Goal: Check status: Check status

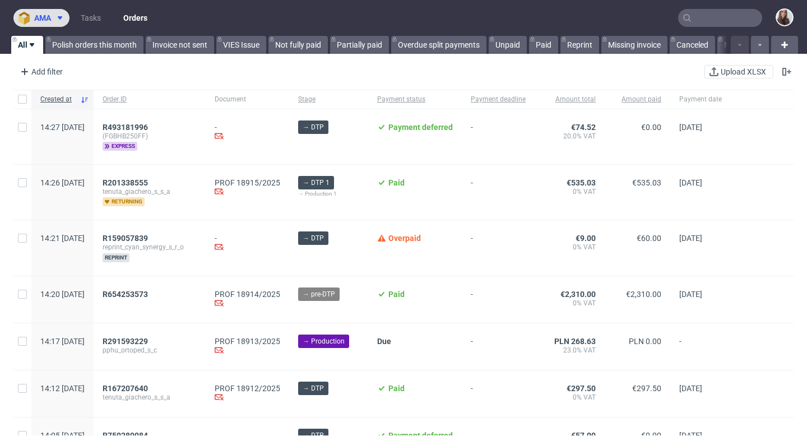
click at [48, 20] on span "ama" at bounding box center [42, 18] width 17 height 8
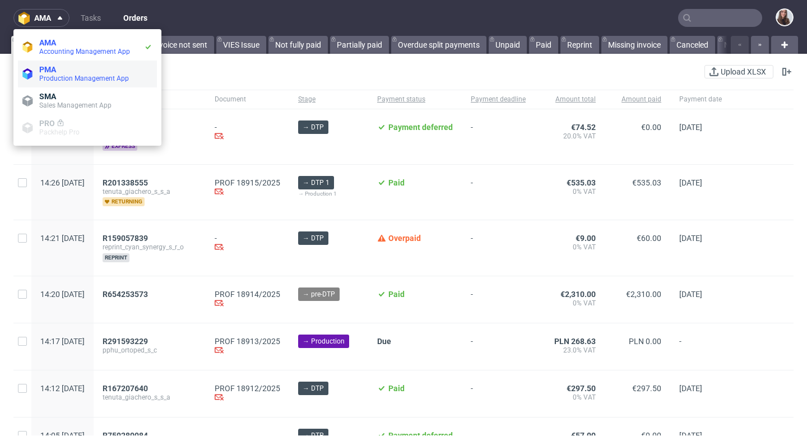
click at [70, 75] on span "Production Management App" at bounding box center [84, 79] width 90 height 8
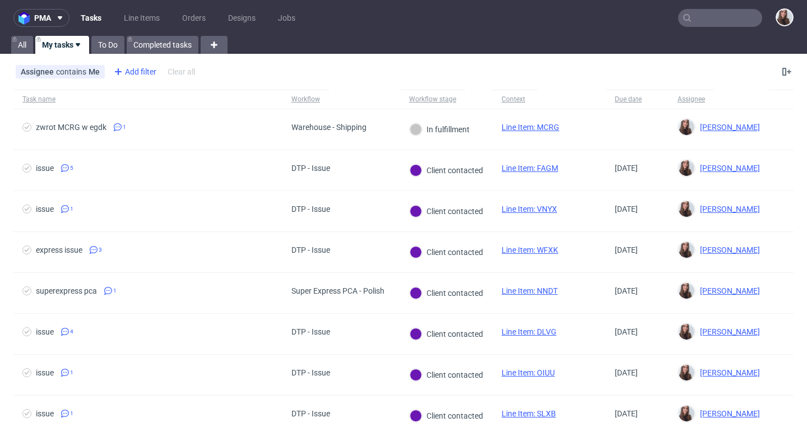
click at [139, 71] on div "Add filter" at bounding box center [133, 72] width 49 height 18
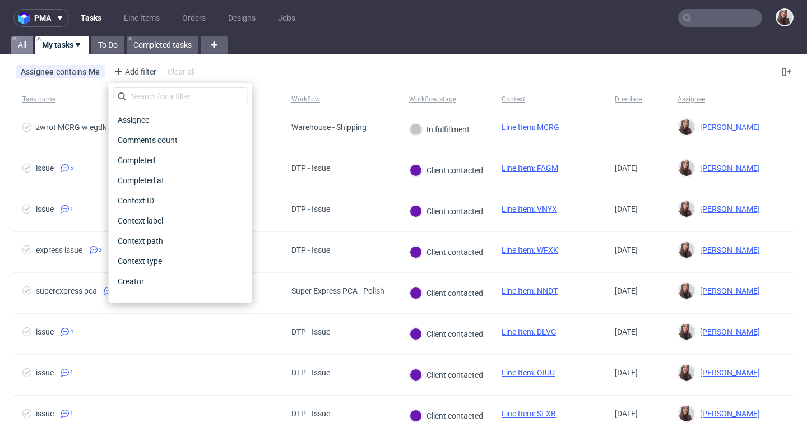
click at [27, 44] on link "All" at bounding box center [22, 45] width 22 height 18
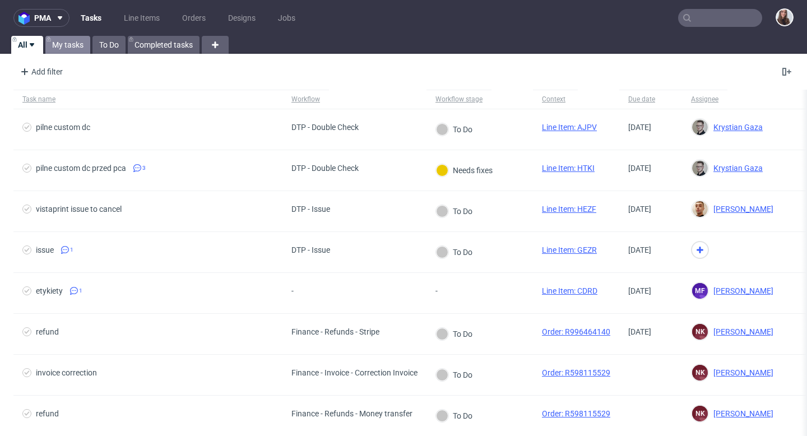
click at [69, 49] on link "My tasks" at bounding box center [67, 45] width 45 height 18
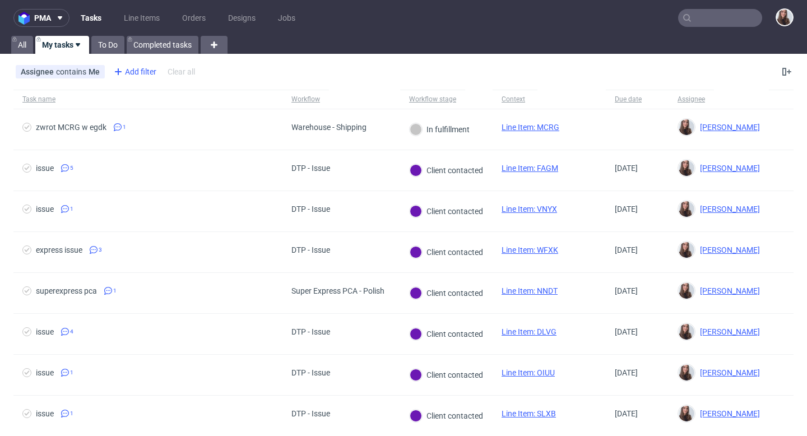
click at [147, 68] on div "Add filter" at bounding box center [133, 72] width 49 height 18
click at [142, 71] on div "Add filter" at bounding box center [133, 72] width 49 height 18
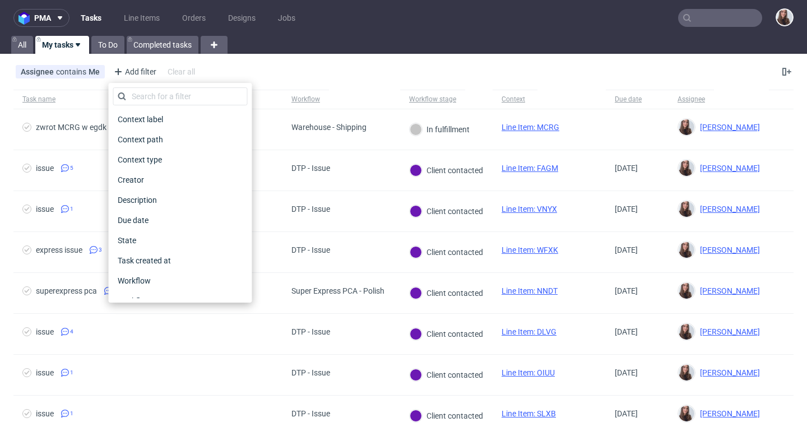
scroll to position [114, 0]
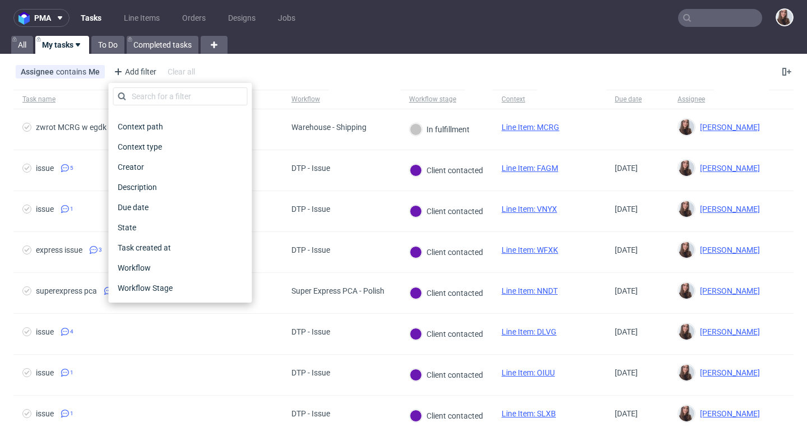
click at [349, 39] on div "All My tasks To Do Completed tasks" at bounding box center [403, 45] width 807 height 18
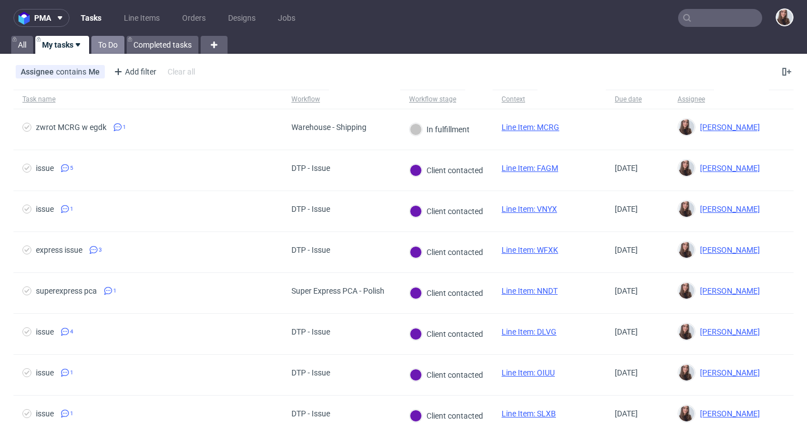
click at [112, 37] on link "To Do" at bounding box center [107, 45] width 33 height 18
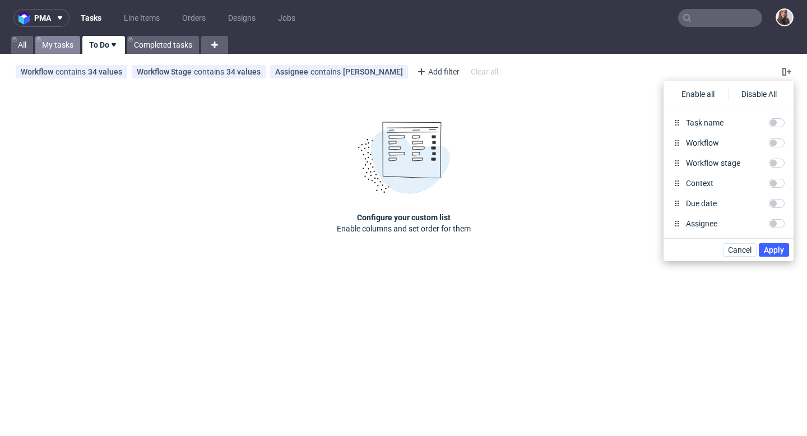
click at [63, 42] on link "My tasks" at bounding box center [57, 45] width 45 height 18
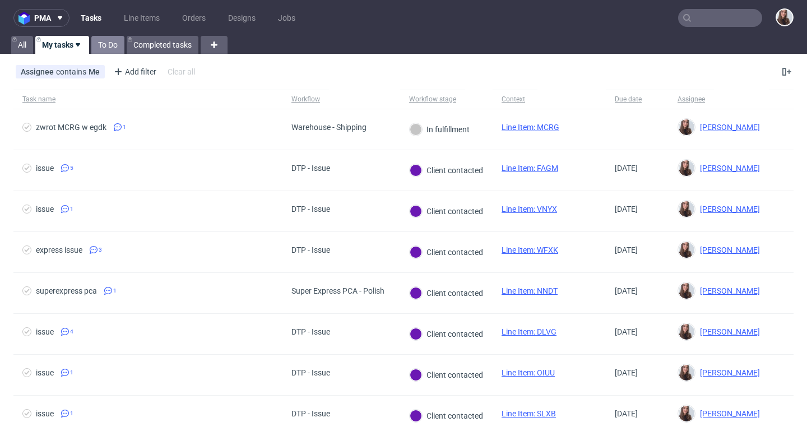
click at [108, 47] on link "To Do" at bounding box center [107, 45] width 33 height 18
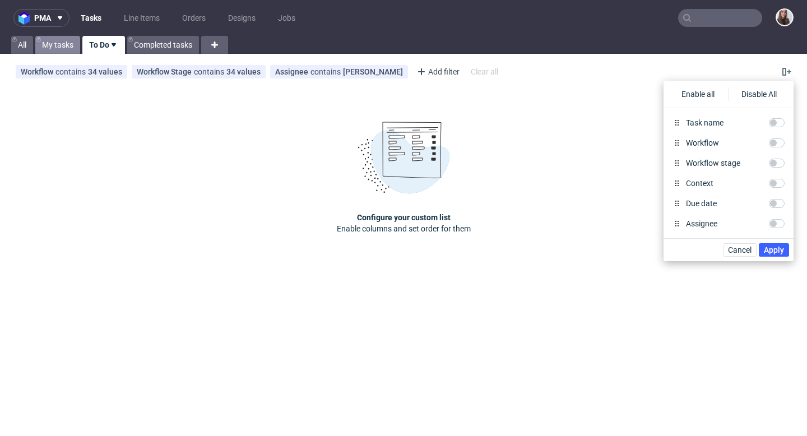
click at [63, 44] on link "My tasks" at bounding box center [57, 45] width 45 height 18
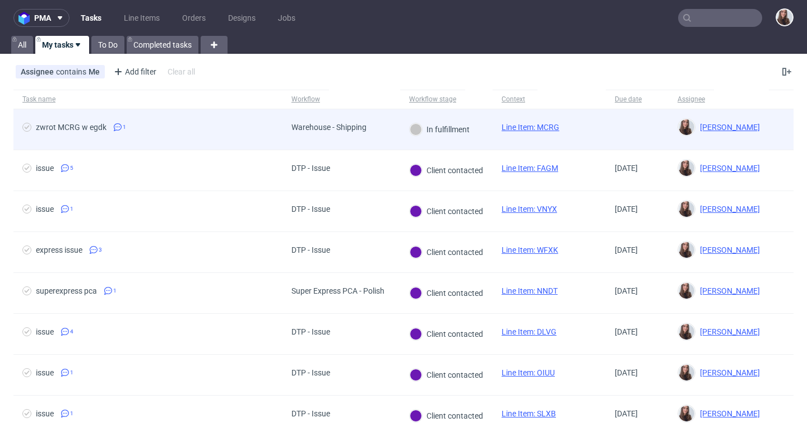
scroll to position [8, 0]
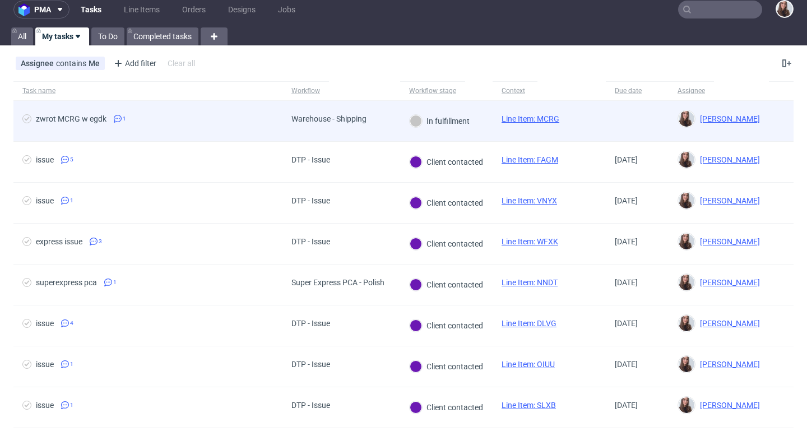
click at [317, 123] on span "Warehouse - Shipping" at bounding box center [329, 120] width 75 height 13
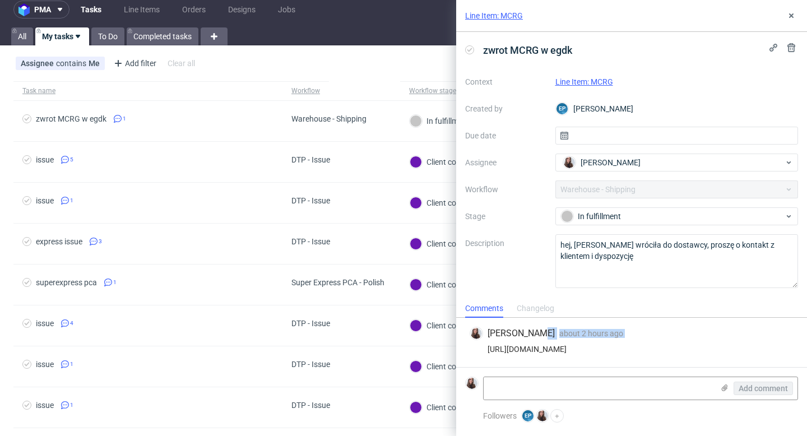
drag, startPoint x: 560, startPoint y: 344, endPoint x: 533, endPoint y: 337, distance: 27.9
click at [397, 337] on div "[PERSON_NAME] about 2 hours ago [DATE] 13:07 [URL][DOMAIN_NAME]" at bounding box center [631, 342] width 333 height 49
click at [397, 337] on div "[PERSON_NAME] about 2 hours ago [DATE] 13:07" at bounding box center [632, 333] width 324 height 13
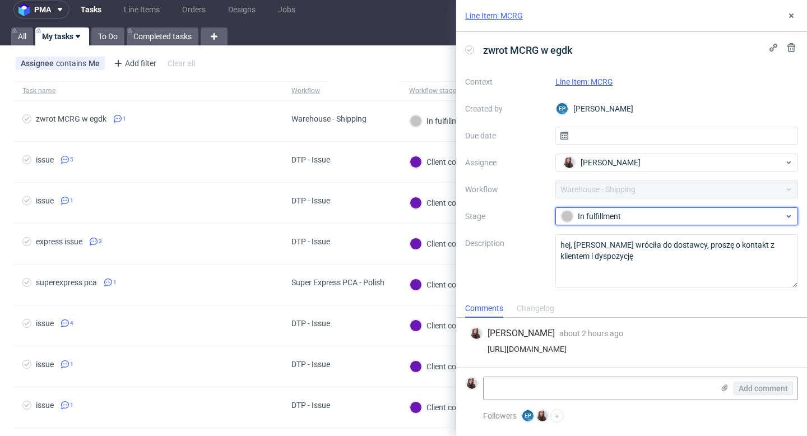
click at [397, 218] on div "In fulfillment" at bounding box center [672, 216] width 223 height 12
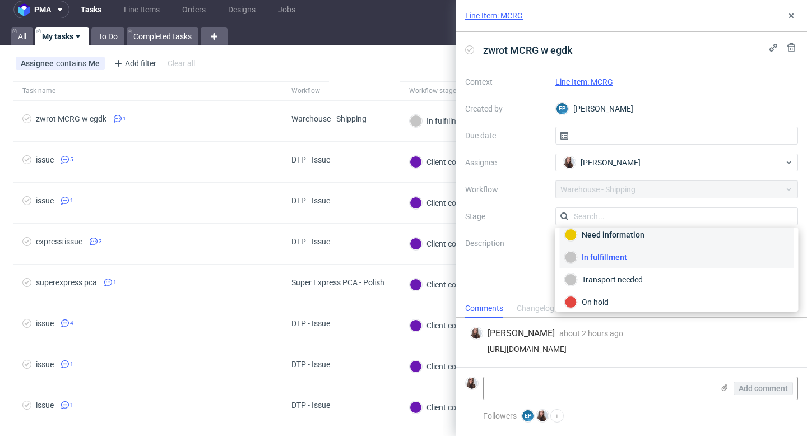
scroll to position [27, 0]
click at [397, 95] on div "Context Line Item: MCRG Created by EP [PERSON_NAME] Due date Assignee [PERSON_N…" at bounding box center [631, 180] width 333 height 215
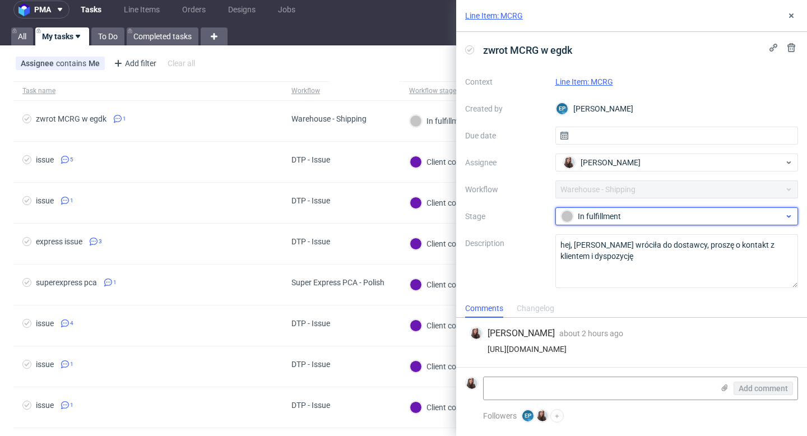
click at [397, 218] on div "In fulfillment" at bounding box center [672, 216] width 223 height 12
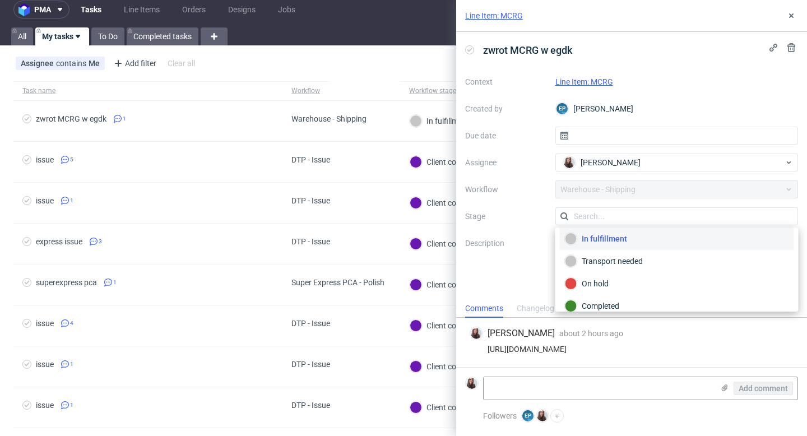
scroll to position [59, 0]
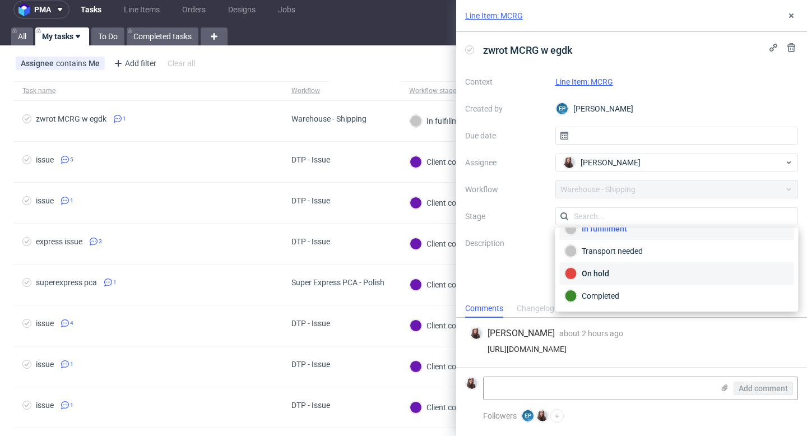
click at [397, 271] on div "On hold" at bounding box center [677, 273] width 224 height 12
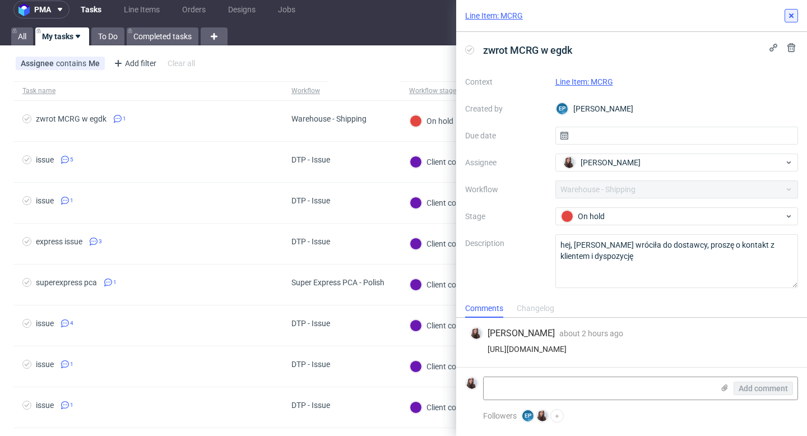
click at [397, 17] on icon at bounding box center [791, 15] width 9 height 9
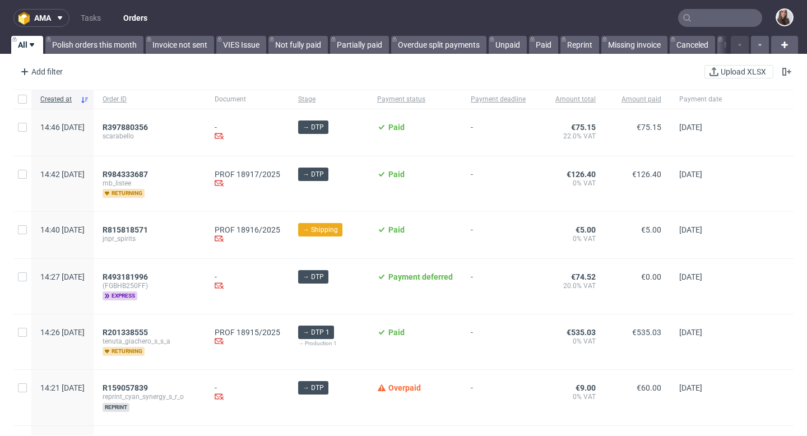
click at [711, 16] on input "text" at bounding box center [720, 18] width 84 height 18
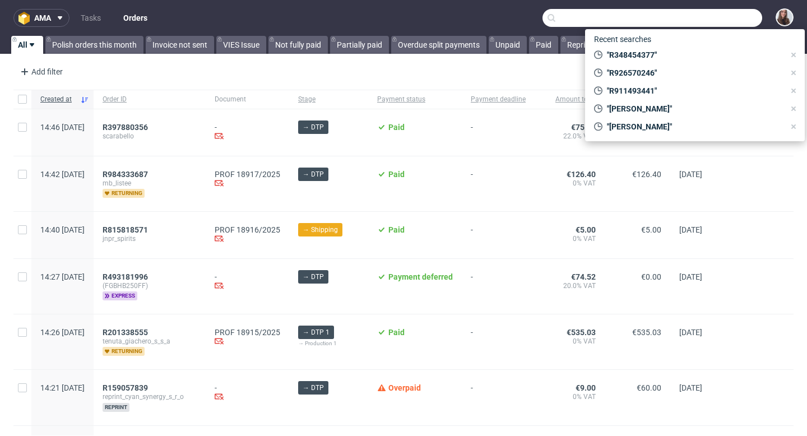
click at [704, 16] on input "text" at bounding box center [653, 18] width 220 height 18
click at [687, 19] on input "text" at bounding box center [653, 18] width 220 height 18
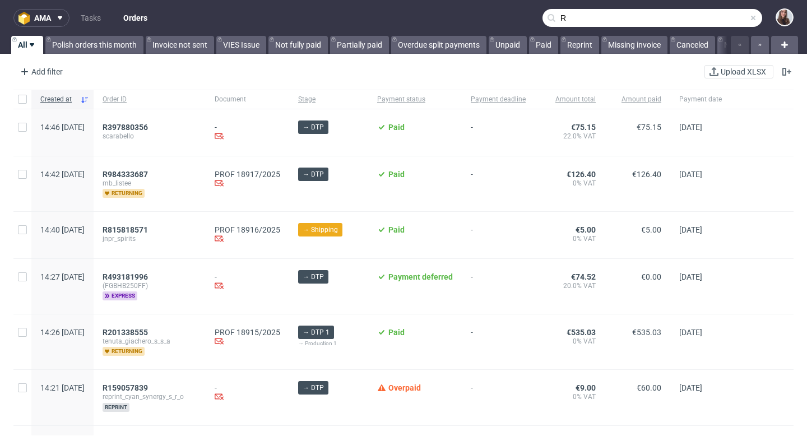
click at [654, 15] on input "R" at bounding box center [653, 18] width 220 height 18
click at [617, 17] on input "R" at bounding box center [653, 18] width 220 height 18
click at [603, 18] on input "R" at bounding box center [653, 18] width 220 height 18
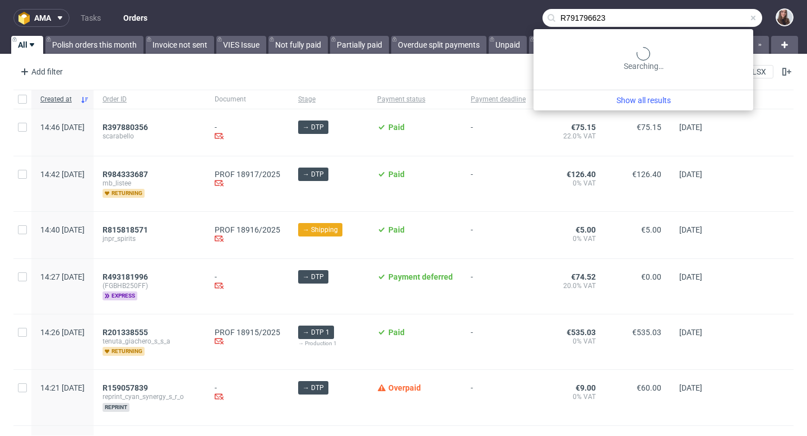
type input "R791796623"
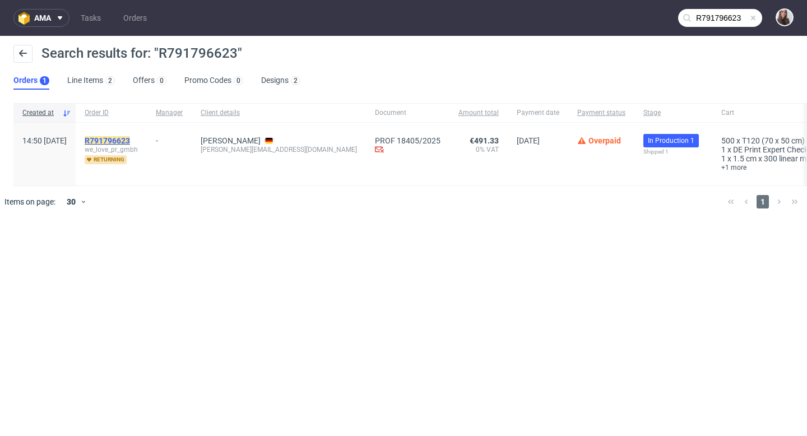
click at [130, 136] on mark "R791796623" at bounding box center [107, 140] width 45 height 9
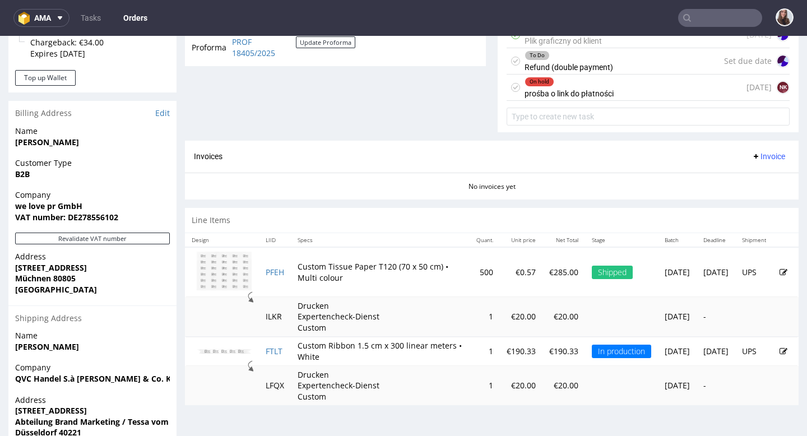
scroll to position [499, 0]
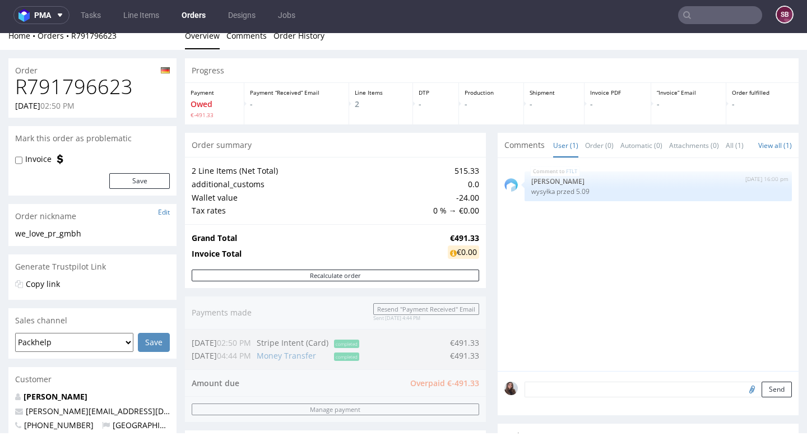
scroll to position [22, 0]
